Goal: Register for event/course

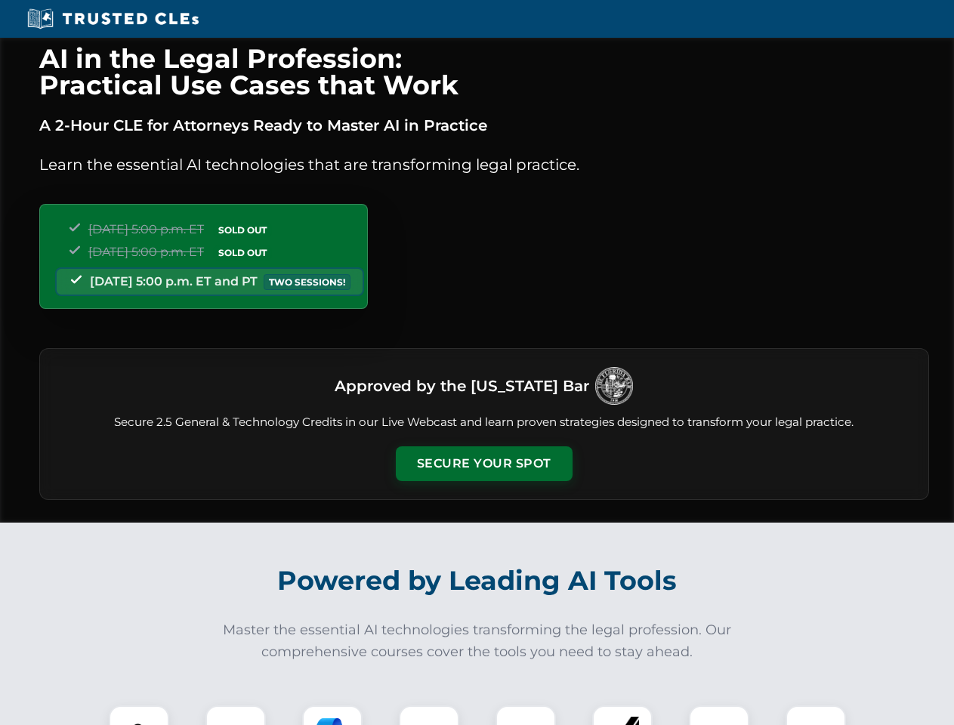
click at [483, 464] on button "Secure Your Spot" at bounding box center [484, 463] width 177 height 35
click at [139, 715] on img at bounding box center [139, 736] width 44 height 44
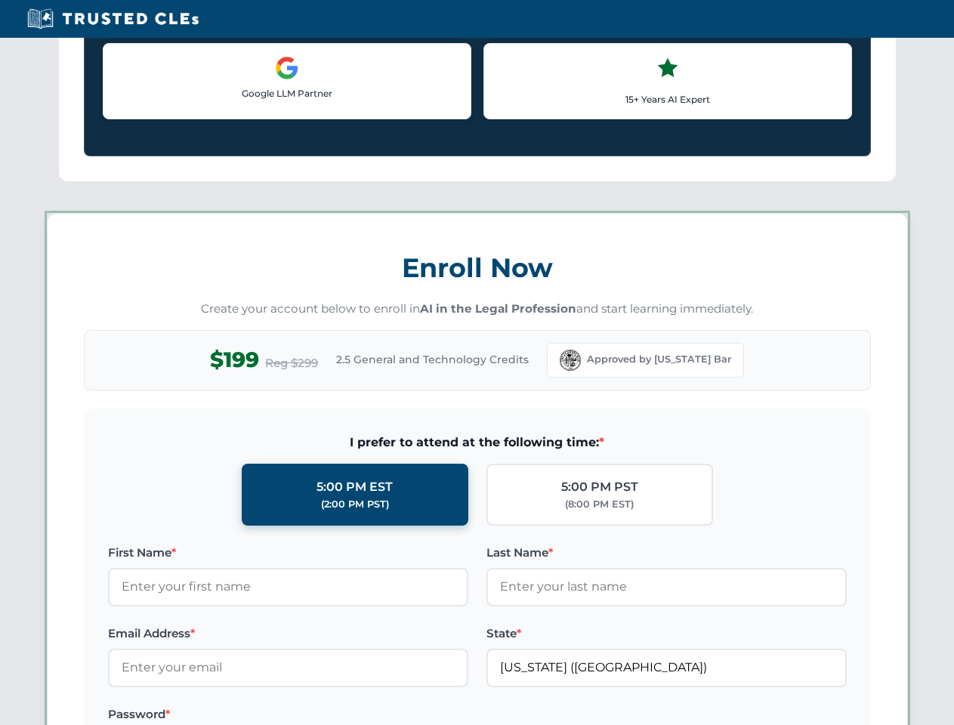
click at [332, 715] on label "Password *" at bounding box center [288, 715] width 360 height 18
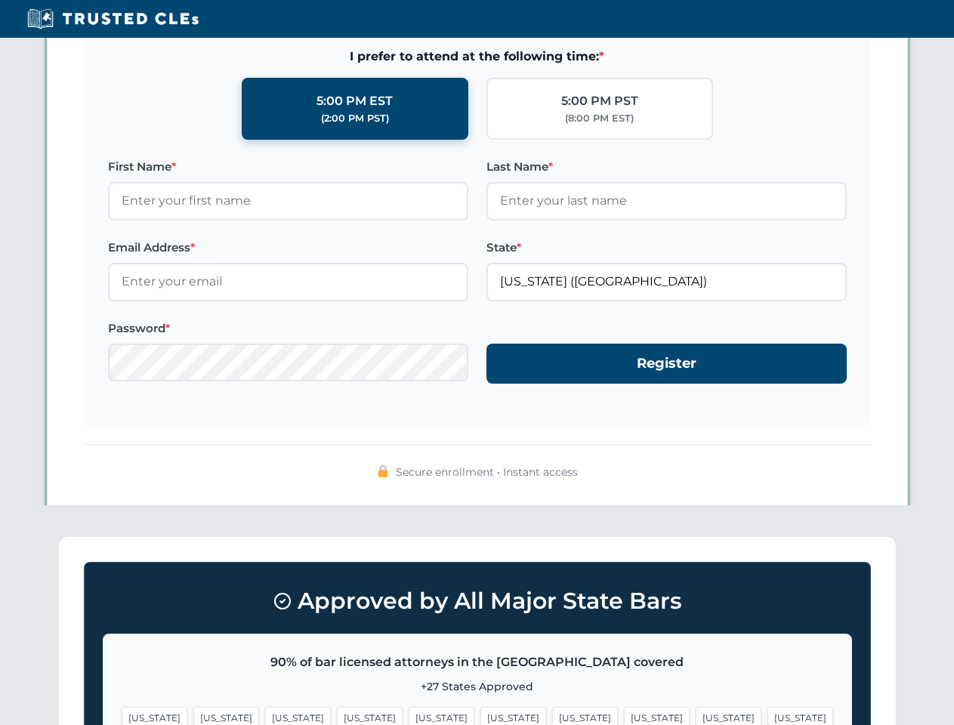
click at [696, 715] on span "[US_STATE]" at bounding box center [729, 718] width 66 height 22
